Goal: Information Seeking & Learning: Check status

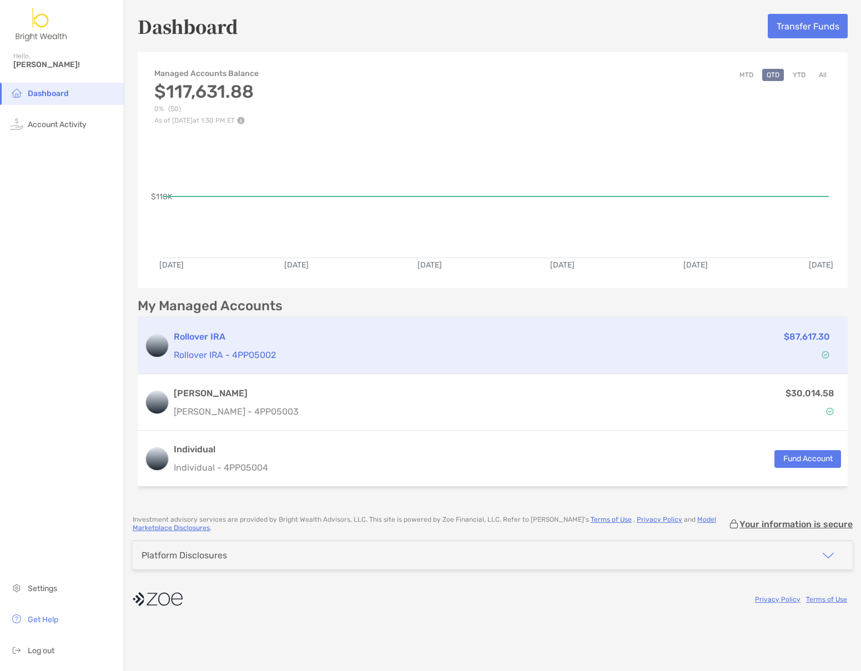
click at [300, 353] on p "Rollover IRA - 4PP05002" at bounding box center [397, 355] width 447 height 14
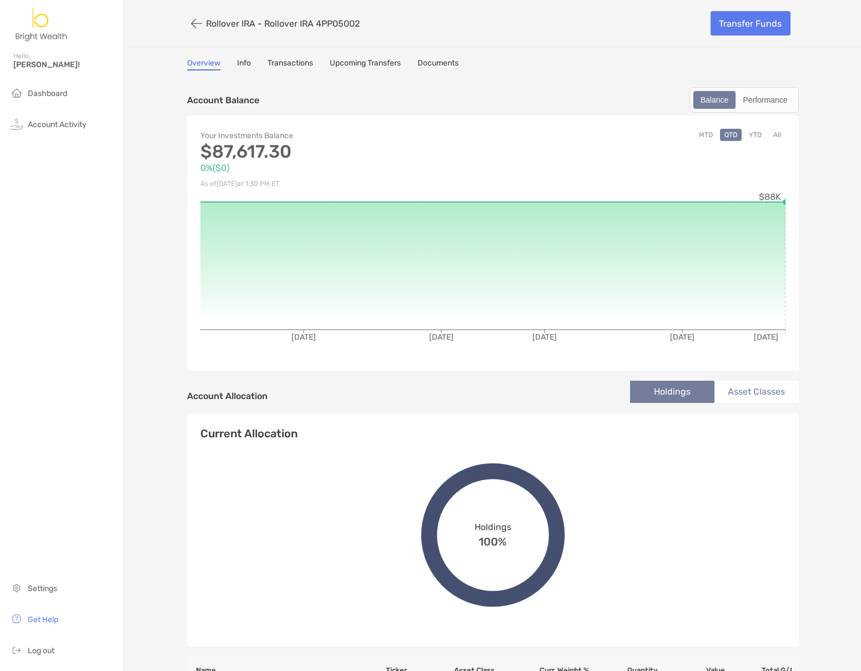
click at [294, 63] on link "Transactions" at bounding box center [290, 64] width 46 height 12
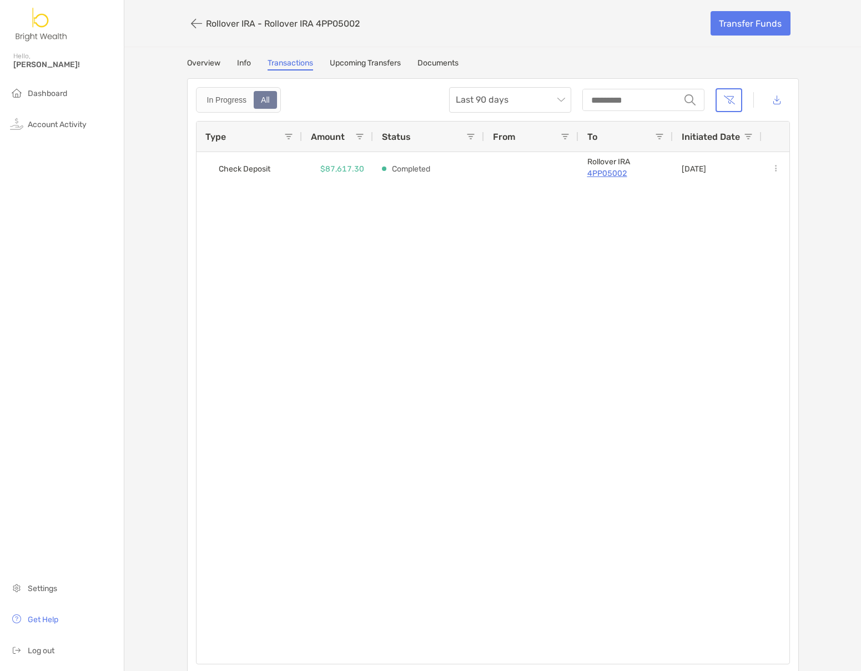
click at [340, 64] on link "Upcoming Transfers" at bounding box center [365, 64] width 71 height 12
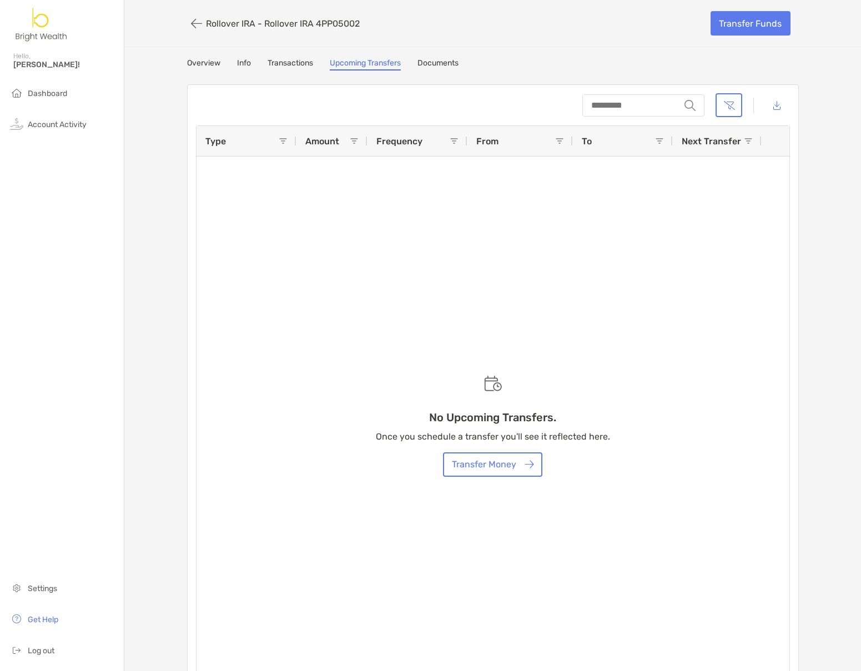
click at [417, 63] on link "Documents" at bounding box center [437, 64] width 41 height 12
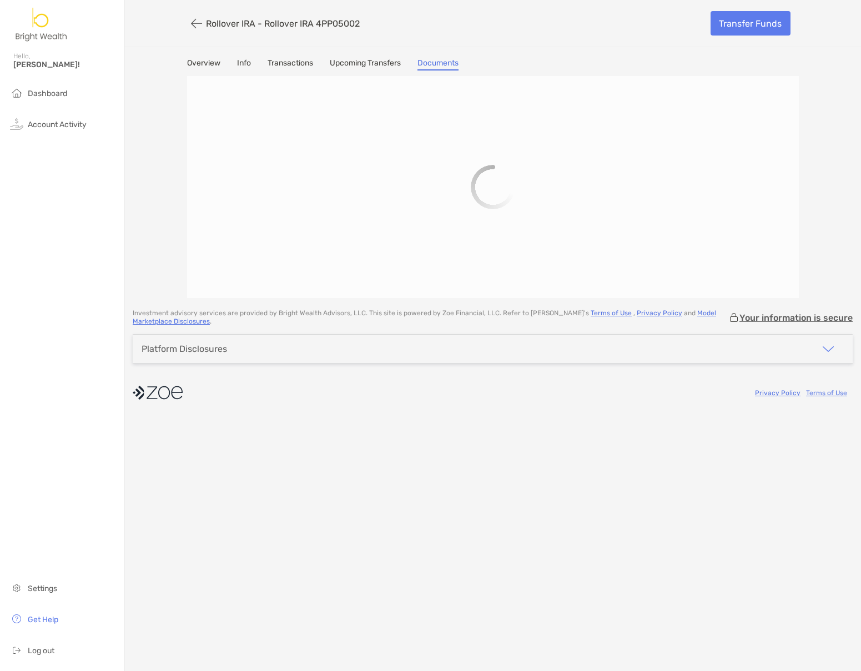
click at [201, 62] on link "Overview" at bounding box center [203, 64] width 33 height 12
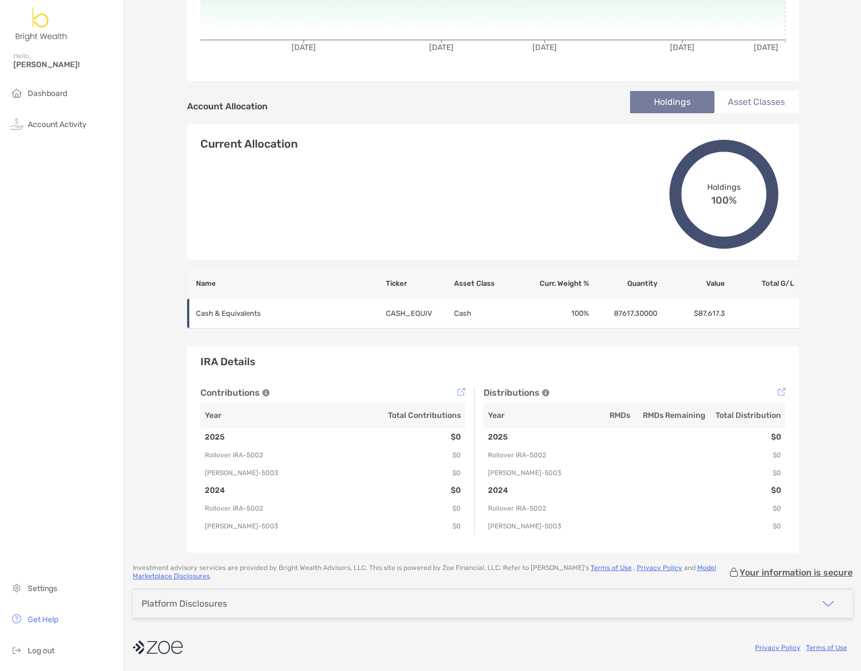
scroll to position [12, 0]
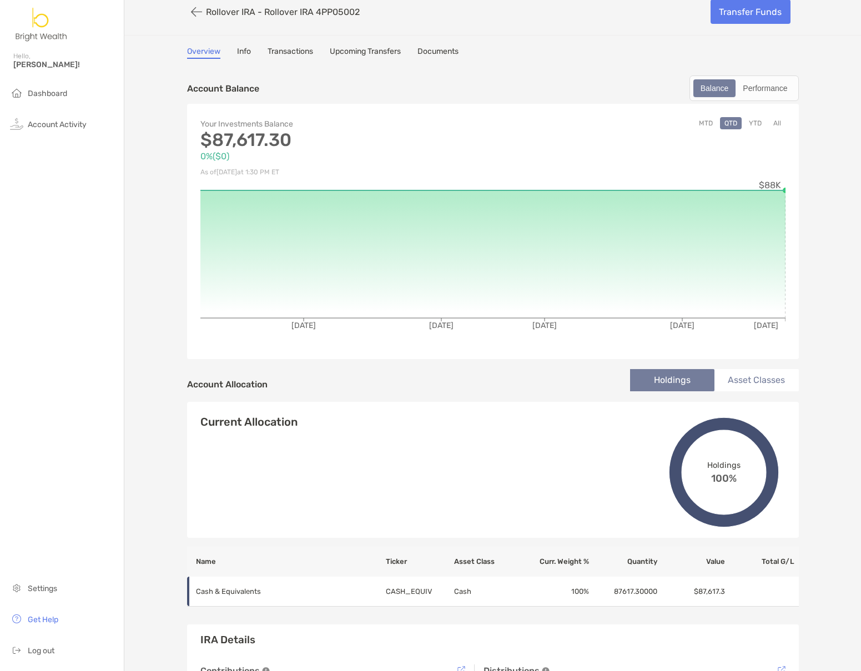
click at [740, 391] on div "Account Allocation Holdings Asset Classes" at bounding box center [493, 384] width 612 height 34
click at [740, 385] on li "Asset Classes" at bounding box center [756, 380] width 84 height 22
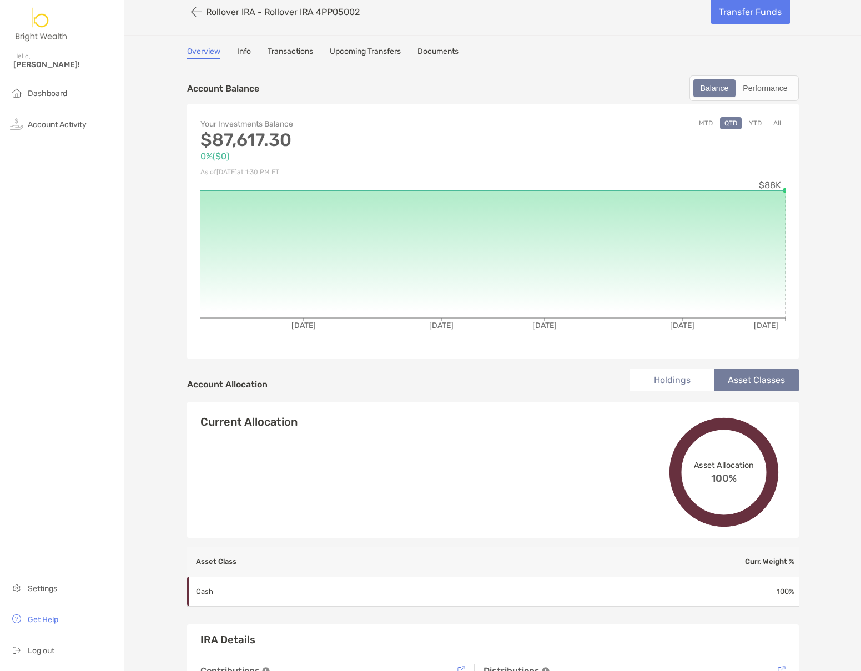
click at [669, 381] on li "Holdings" at bounding box center [672, 380] width 84 height 22
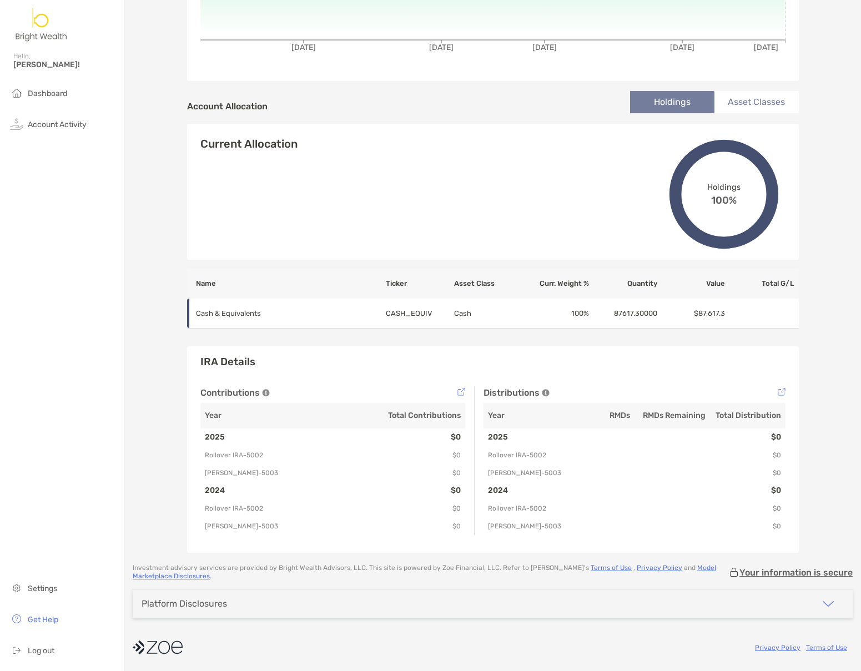
scroll to position [0, 0]
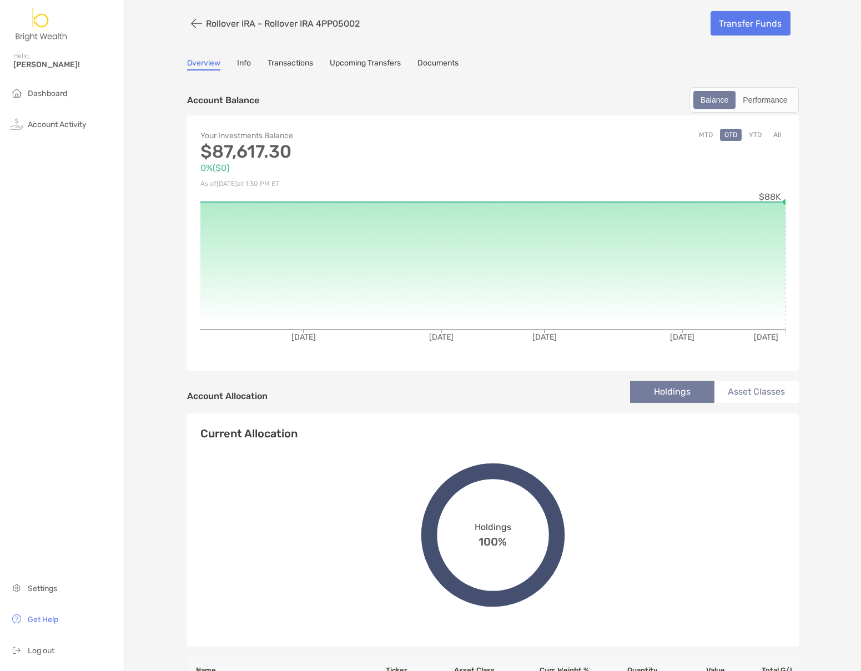
click at [181, 23] on div "Rollover IRA - Rollover IRA 4PP05002 Transfer Funds" at bounding box center [493, 23] width 634 height 47
click at [191, 22] on button "button" at bounding box center [196, 23] width 19 height 21
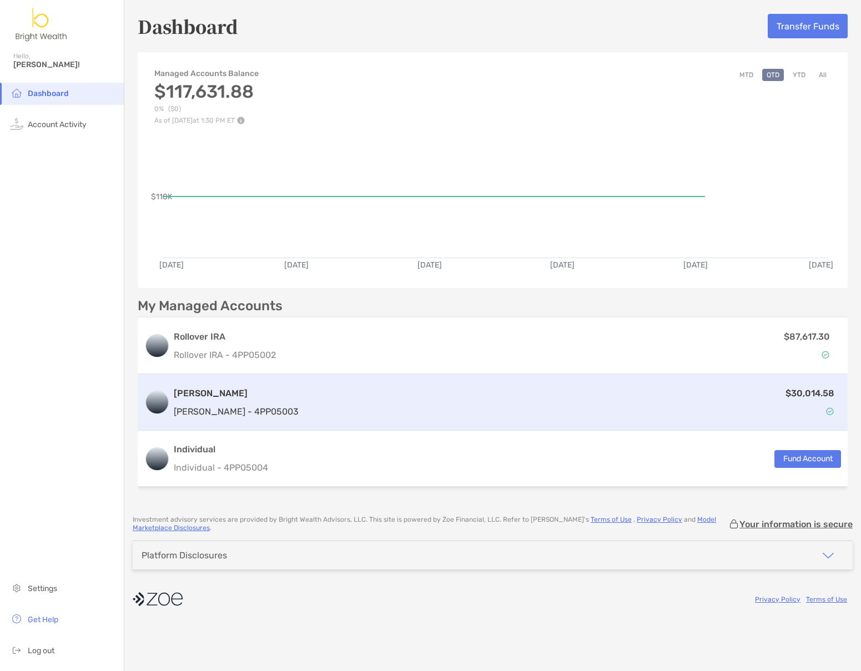
click at [383, 413] on div "$30,014.58" at bounding box center [572, 402] width 538 height 32
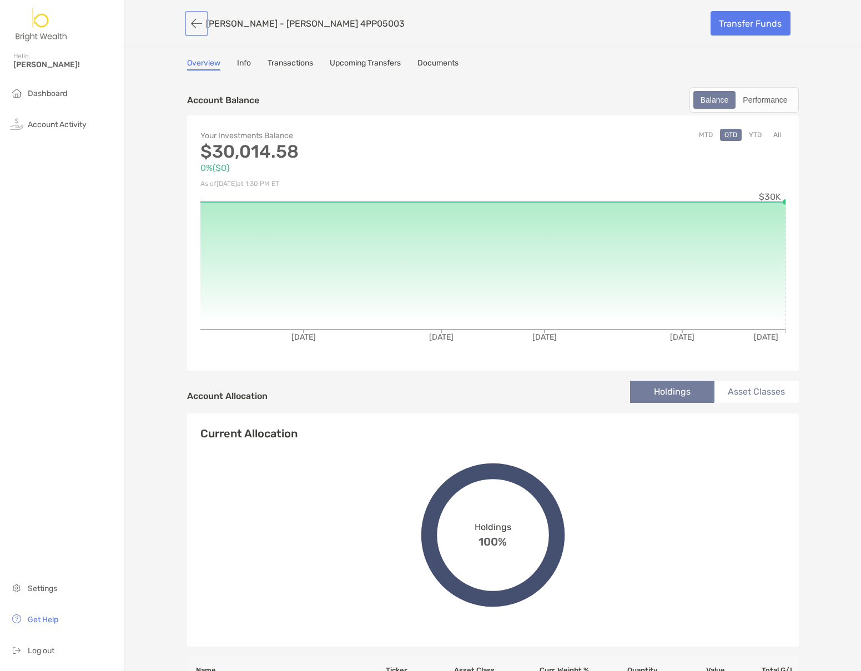
click at [198, 19] on button "button" at bounding box center [196, 23] width 19 height 21
